Goal: Check status: Check status

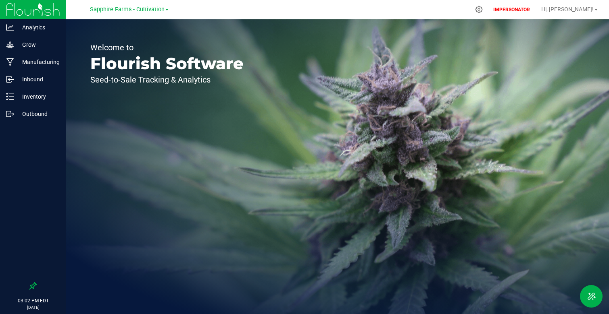
click at [115, 12] on span "Sapphire Farms - Cultivation" at bounding box center [127, 9] width 75 height 7
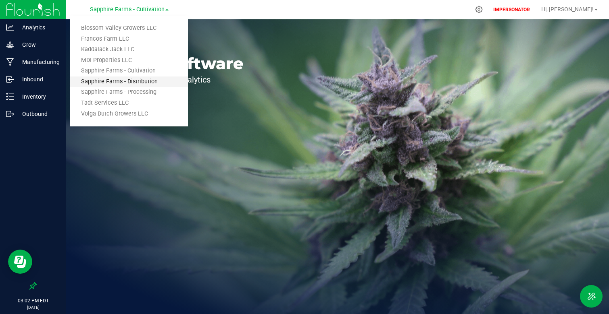
click at [168, 81] on link "Sapphire Farms - Distribution" at bounding box center [129, 82] width 118 height 11
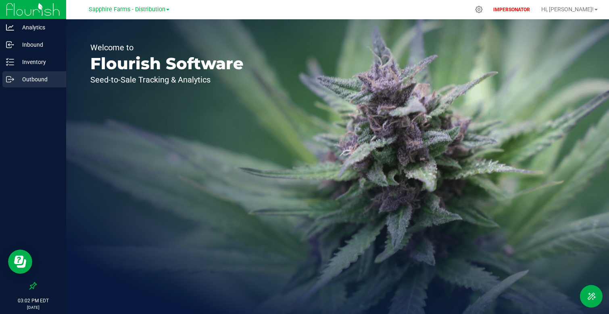
click at [31, 88] on link "Outbound" at bounding box center [33, 79] width 66 height 17
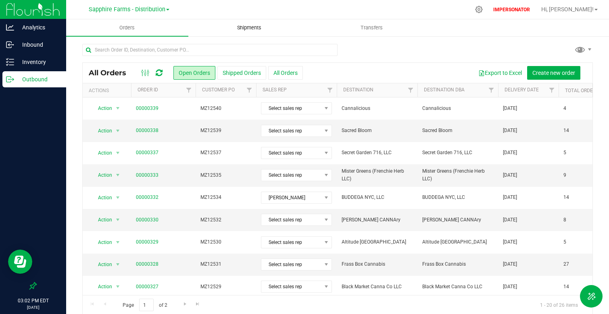
click at [258, 27] on span "Shipments" at bounding box center [249, 27] width 46 height 7
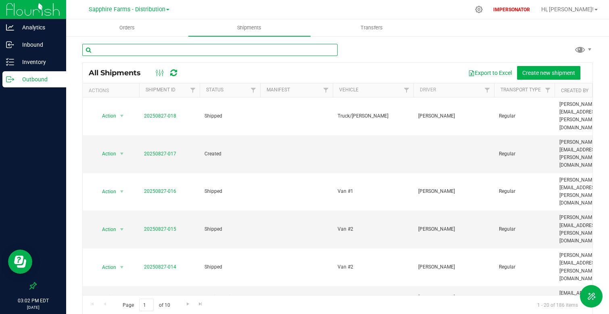
click at [151, 53] on input "text" at bounding box center [209, 50] width 255 height 12
paste input "20250825-011"
type input "20250825-011"
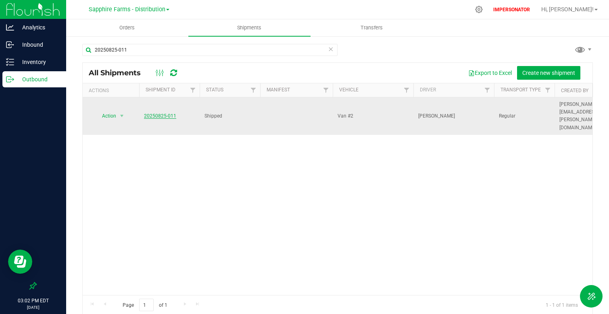
click at [168, 113] on link "20250825-011" at bounding box center [160, 116] width 32 height 6
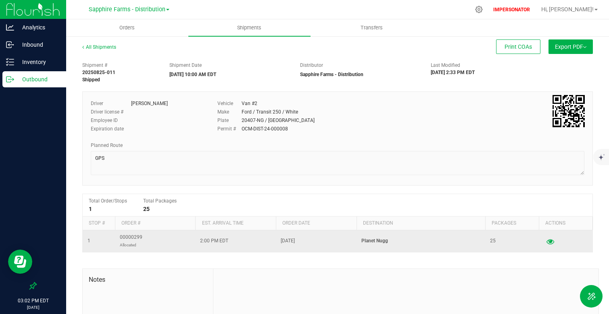
click at [551, 241] on icon "button" at bounding box center [550, 242] width 8 height 6
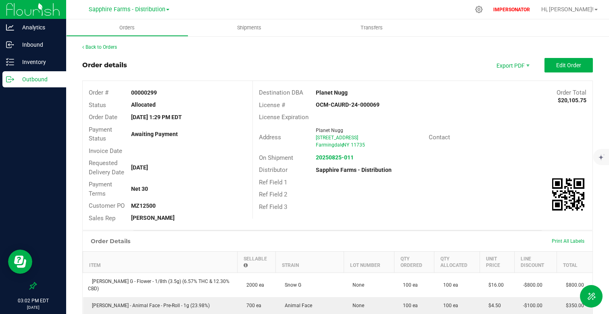
drag, startPoint x: 164, startPoint y: 90, endPoint x: 100, endPoint y: 90, distance: 64.1
click at [100, 90] on div "Order # 00000299" at bounding box center [168, 93] width 170 height 12
click at [157, 93] on div "00000299" at bounding box center [188, 93] width 127 height 8
drag, startPoint x: 160, startPoint y: 93, endPoint x: 130, endPoint y: 92, distance: 29.8
click at [130, 92] on div "00000299" at bounding box center [188, 93] width 127 height 8
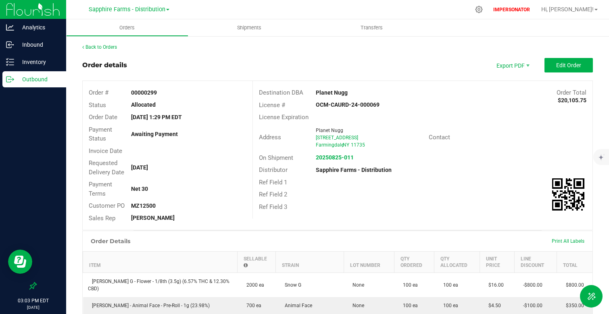
copy strong "00000299"
click at [223, 199] on div "Payment Terms Net 30" at bounding box center [168, 189] width 170 height 21
click at [98, 49] on link "Back to Orders" at bounding box center [99, 47] width 35 height 6
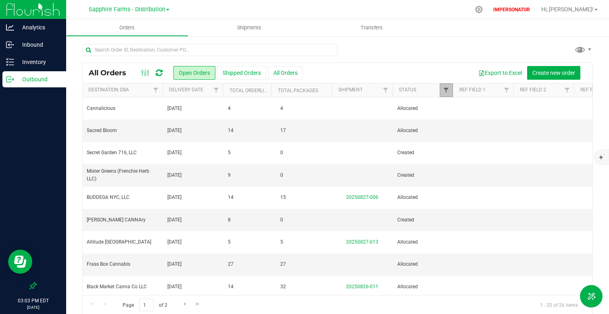
click at [446, 89] on span "Filter" at bounding box center [446, 90] width 6 height 6
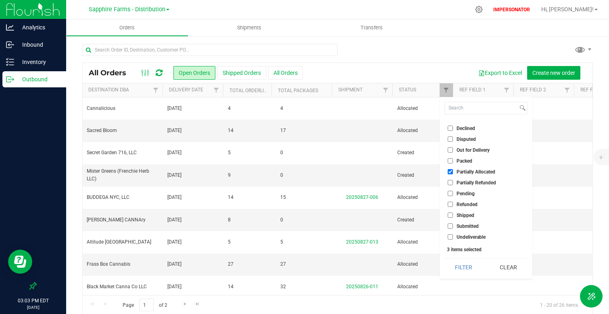
click at [411, 63] on div "All Orders Open Orders Shipped Orders All Orders Export to Excel Create new ord…" at bounding box center [337, 73] width 509 height 20
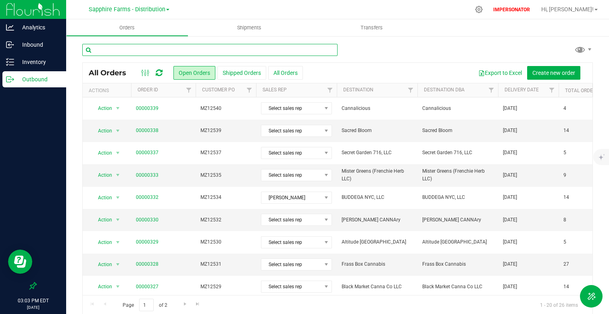
click at [157, 51] on input "text" at bounding box center [209, 50] width 255 height 12
paste input "00000299"
type input "00000299"
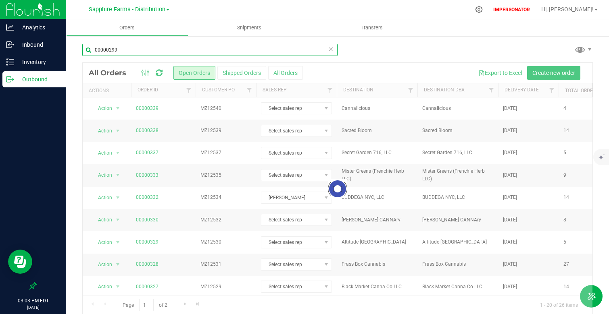
checkbox input "true"
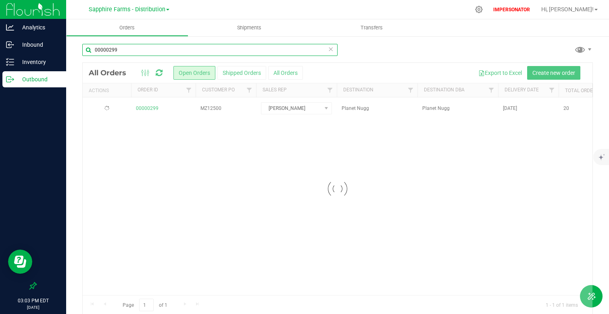
checkbox input "true"
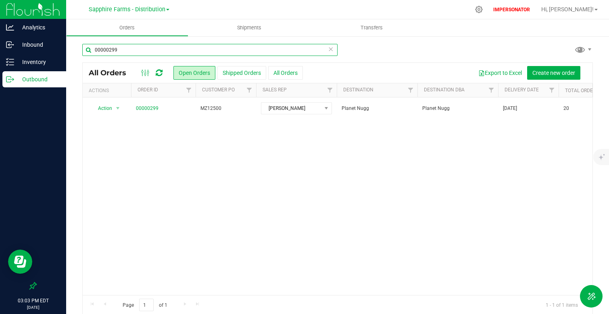
scroll to position [0, 135]
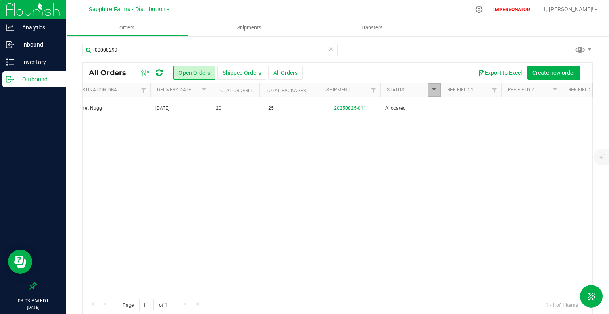
click at [432, 90] on span "Filter" at bounding box center [433, 90] width 6 height 6
click at [374, 184] on div "Action Action Cancel order Clone order Edit order Mark as fully paid Order audi…" at bounding box center [337, 197] width 509 height 198
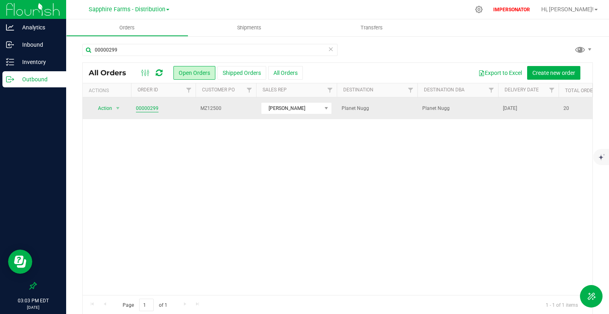
click at [152, 108] on link "00000299" at bounding box center [147, 109] width 23 height 8
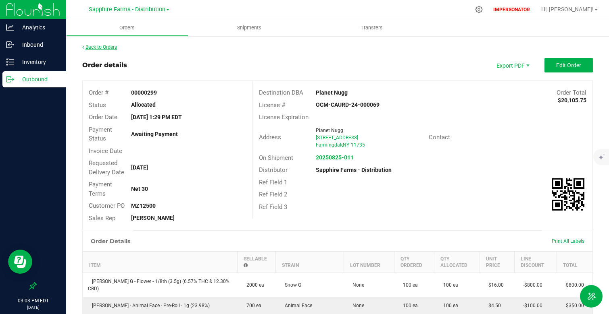
click at [94, 45] on link "Back to Orders" at bounding box center [99, 47] width 35 height 6
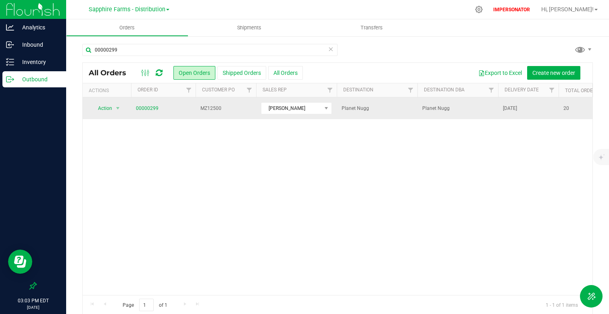
click at [156, 112] on td "00000299" at bounding box center [163, 109] width 64 height 22
click at [156, 109] on link "00000299" at bounding box center [147, 109] width 23 height 8
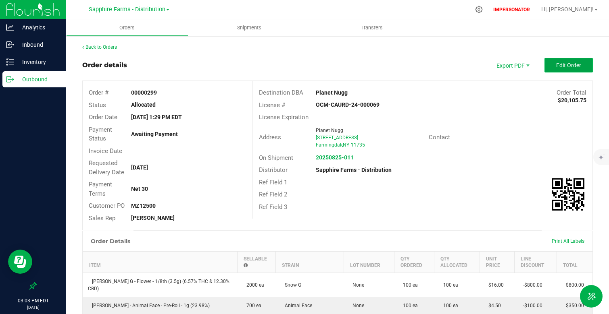
click at [556, 64] on span "Edit Order" at bounding box center [568, 65] width 25 height 6
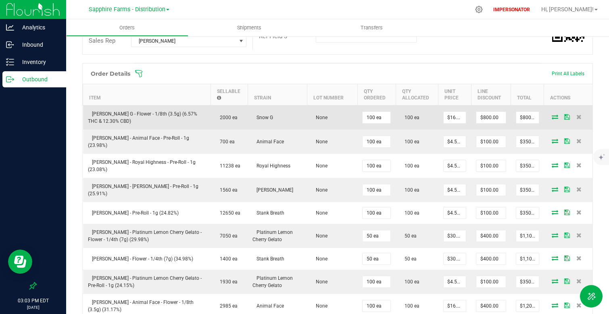
click at [565, 118] on icon at bounding box center [567, 116] width 6 height 5
click at [557, 119] on icon at bounding box center [554, 116] width 6 height 5
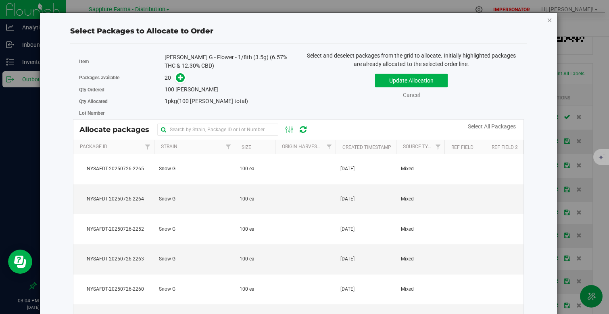
click at [548, 23] on icon "button" at bounding box center [550, 20] width 6 height 10
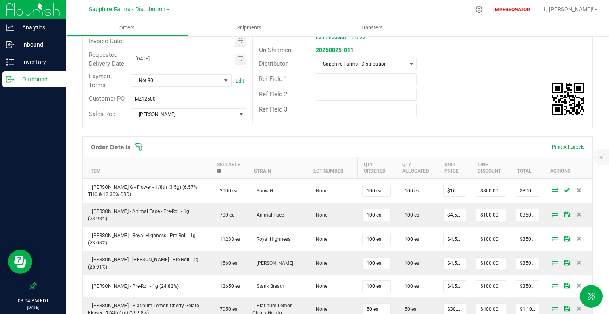
click at [29, 78] on p "Outbound" at bounding box center [38, 80] width 48 height 10
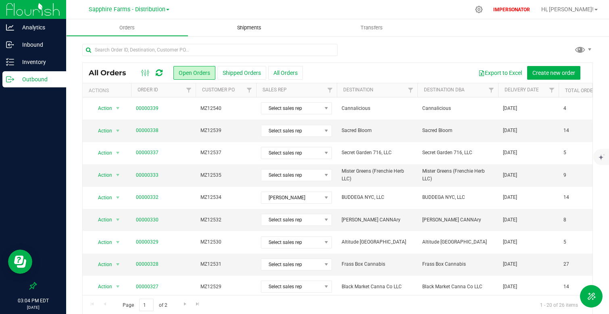
click at [245, 21] on uib-tab-heading "Shipments" at bounding box center [249, 27] width 122 height 17
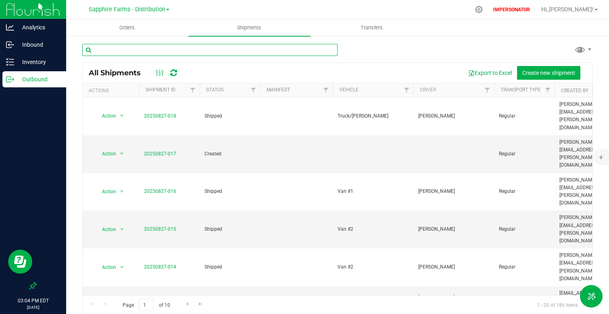
click at [145, 51] on input "text" at bounding box center [209, 50] width 255 height 12
paste input "20250825-011"
type input "20250825-011"
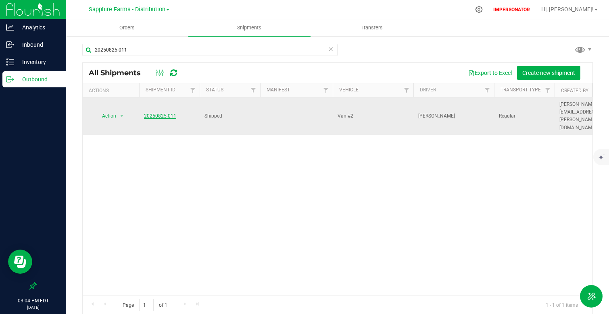
click at [164, 113] on link "20250825-011" at bounding box center [160, 116] width 32 height 6
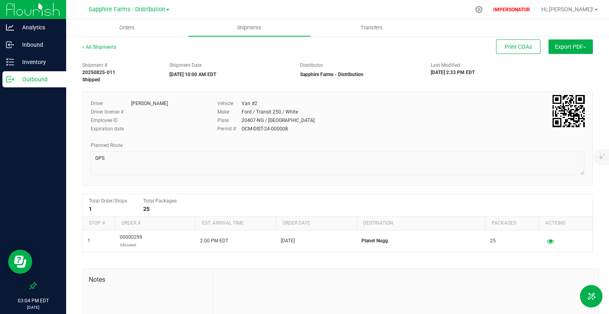
click at [563, 47] on span "Export PDF" at bounding box center [570, 47] width 31 height 6
click at [576, 68] on li "Manifest by Package ID" at bounding box center [567, 64] width 81 height 12
click at [33, 60] on p "Inventory" at bounding box center [38, 62] width 48 height 10
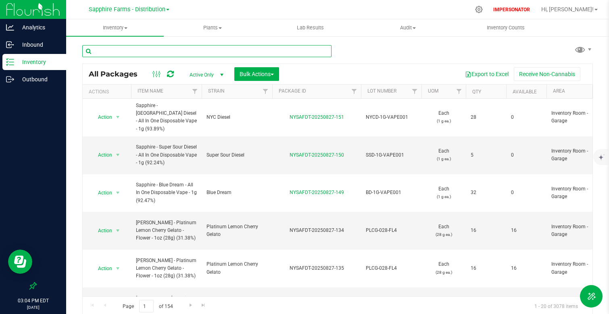
click at [147, 53] on input "text" at bounding box center [206, 51] width 249 height 12
paste input "NYSAFDT-20250818-049"
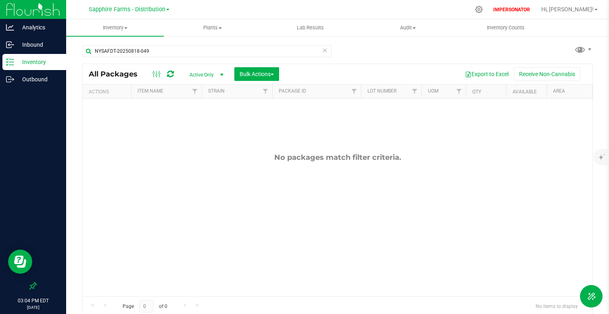
click at [201, 136] on div "No packages match filter criteria." at bounding box center [337, 225] width 509 height 252
click at [378, 156] on div "No packages match filter criteria." at bounding box center [337, 157] width 509 height 9
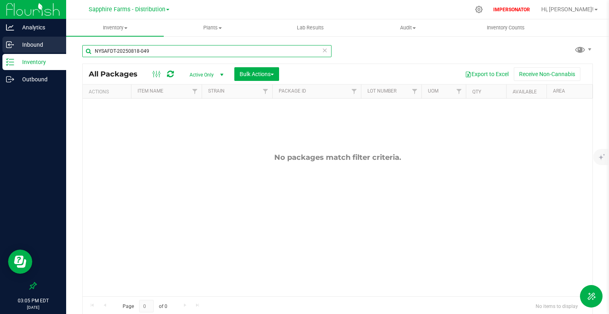
drag, startPoint x: 91, startPoint y: 52, endPoint x: 49, endPoint y: 49, distance: 42.4
click at [50, 51] on div "Analytics Inbound Inventory Outbound 03:05 PM EDT [DATE] 08/27 [GEOGRAPHIC_DATA…" at bounding box center [304, 157] width 609 height 314
paste input "08-052"
drag, startPoint x: 165, startPoint y: 51, endPoint x: 60, endPoint y: 51, distance: 104.4
click at [61, 51] on div "Analytics Inbound Inventory Outbound 03:05 PM EDT [DATE] 08/27 [GEOGRAPHIC_DATA…" at bounding box center [304, 157] width 609 height 314
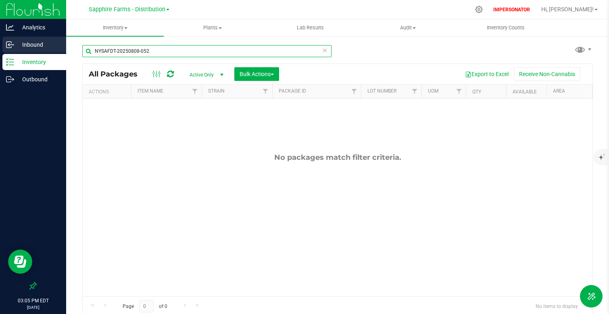
paste input "13-020"
type input "NYSAFDT-20250813-020"
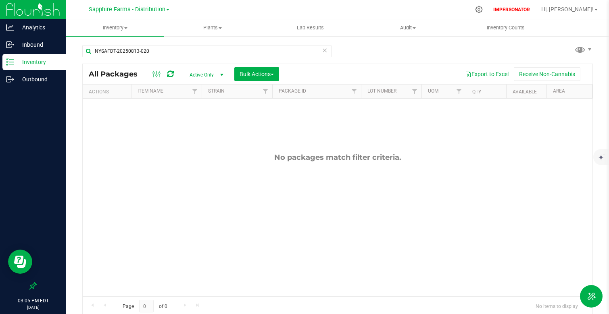
click at [304, 131] on div "No packages match filter criteria." at bounding box center [337, 225] width 509 height 252
